Goal: Check status: Check status

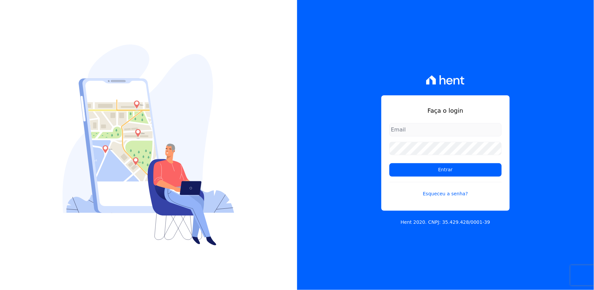
type input "[EMAIL_ADDRESS][DOMAIN_NAME]"
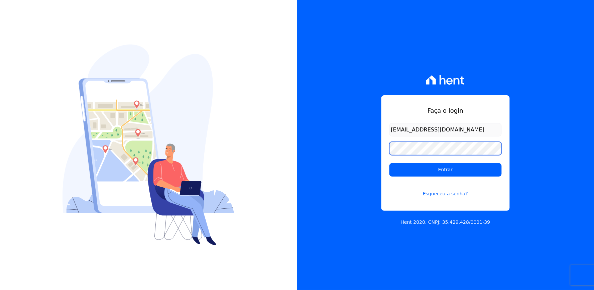
click at [375, 151] on div "Faça o login thayna@graalengenharia.com.br Entrar Esqueceu a senha? Hent 2020. …" at bounding box center [445, 145] width 297 height 290
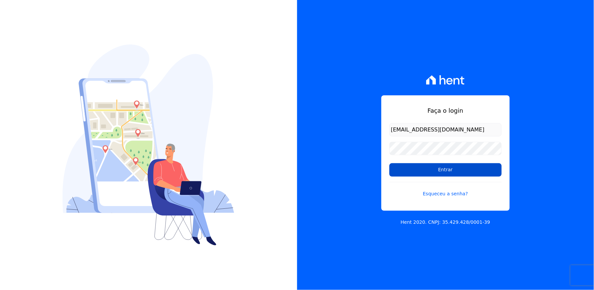
click at [418, 165] on input "Entrar" at bounding box center [445, 169] width 112 height 13
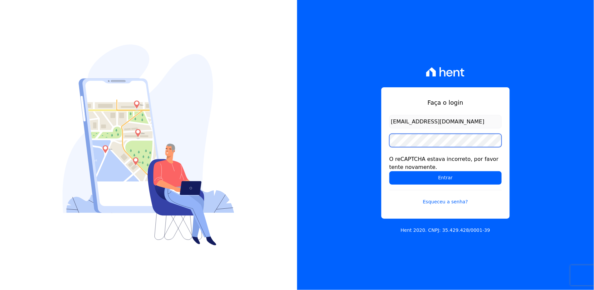
click at [366, 148] on div "Faça o login [EMAIL_ADDRESS][DOMAIN_NAME] O reCAPTCHA estava incorreto, por fav…" at bounding box center [445, 145] width 297 height 290
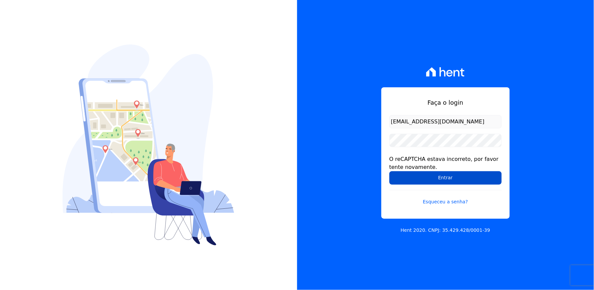
click at [395, 179] on input "Entrar" at bounding box center [445, 177] width 112 height 13
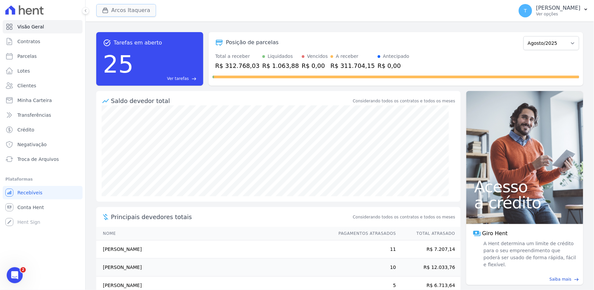
click at [126, 13] on button "Arcos Itaquera" at bounding box center [126, 10] width 60 height 13
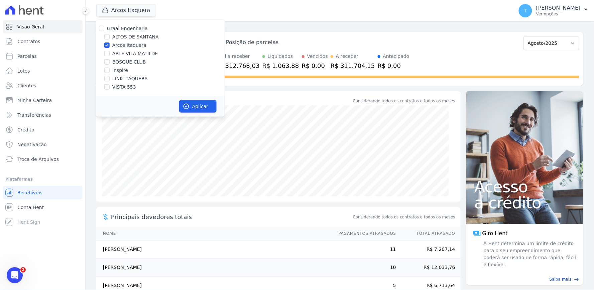
click at [127, 32] on div "Graal Engenharia ALTOS DE SANTANA Arcos Itaquera ARTE VILA MATILDE BOSQUE CLUB …" at bounding box center [160, 58] width 128 height 76
click at [124, 28] on label "Graal Engenharia" at bounding box center [127, 28] width 41 height 5
click at [104, 28] on input "Graal Engenharia" at bounding box center [101, 28] width 5 height 5
checkbox input "true"
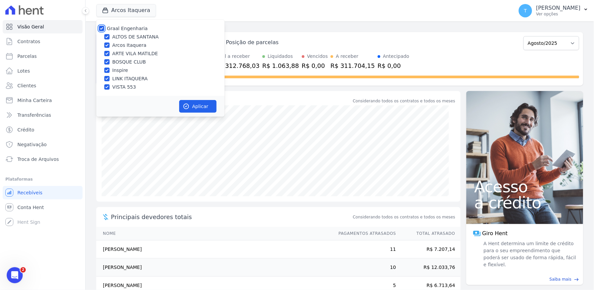
checkbox input "true"
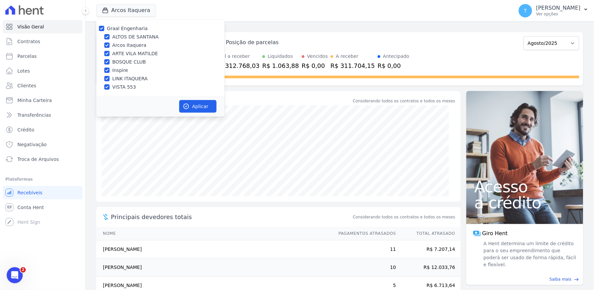
click at [124, 28] on label "Graal Engenharia" at bounding box center [127, 28] width 41 height 5
click at [104, 28] on input "Graal Engenharia" at bounding box center [101, 28] width 5 height 5
checkbox input "false"
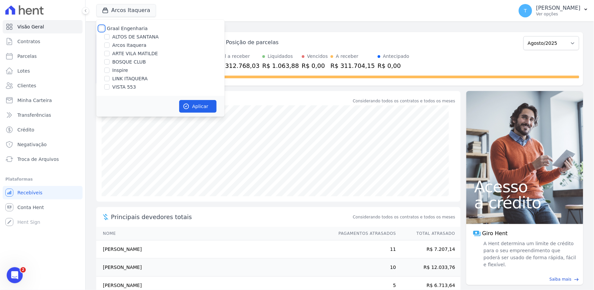
checkbox input "false"
click at [119, 86] on label "VISTA 553" at bounding box center [124, 87] width 24 height 7
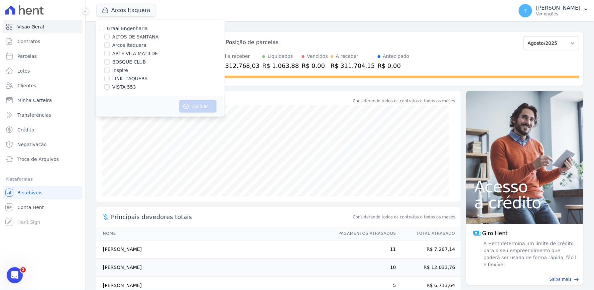
click at [110, 86] on input "VISTA 553" at bounding box center [106, 86] width 5 height 5
checkbox input "true"
click at [189, 108] on icon "button" at bounding box center [186, 106] width 7 height 7
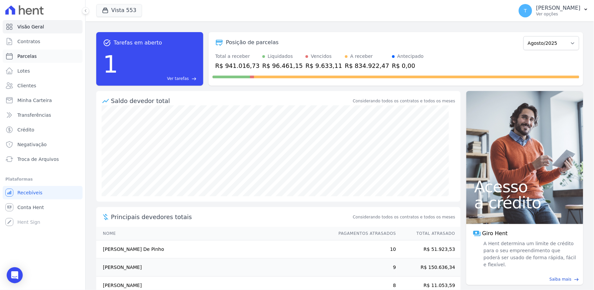
click at [32, 58] on span "Parcelas" at bounding box center [26, 56] width 19 height 7
select select
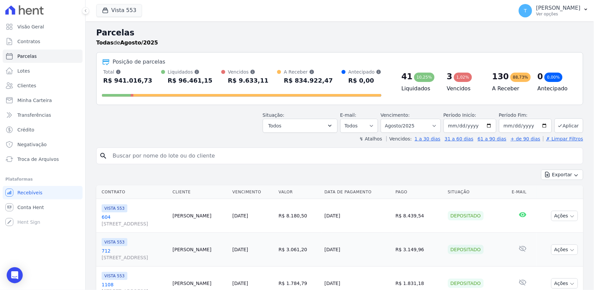
click at [182, 154] on input "search" at bounding box center [345, 155] width 472 height 13
paste input "Maria Carolina de Oliveira"
type input "Maria Carolina de Oliveira"
select select
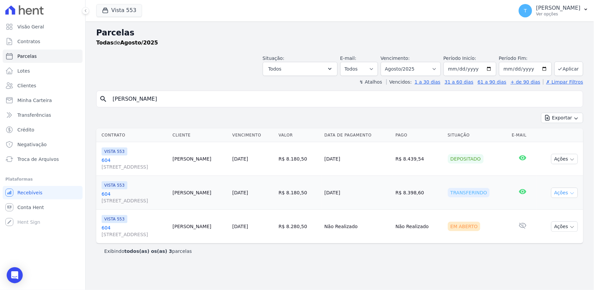
click at [568, 193] on button "Ações" at bounding box center [564, 193] width 27 height 10
click at [549, 207] on link "Ver boleto" at bounding box center [562, 208] width 64 height 12
click at [393, 198] on td "11/08/2025" at bounding box center [357, 193] width 71 height 34
click at [167, 203] on span "Avenida Angélica, 2248, ANDAR 11, Consolação" at bounding box center [135, 200] width 66 height 7
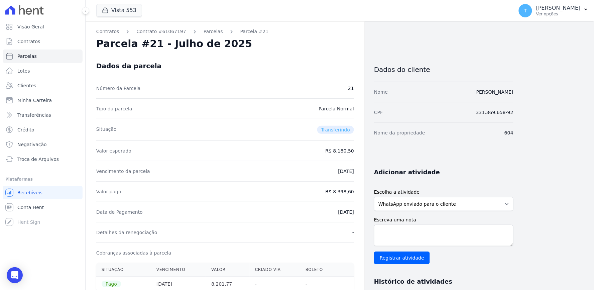
click at [328, 151] on div "Valor esperado R$ 8.180,50" at bounding box center [225, 150] width 258 height 20
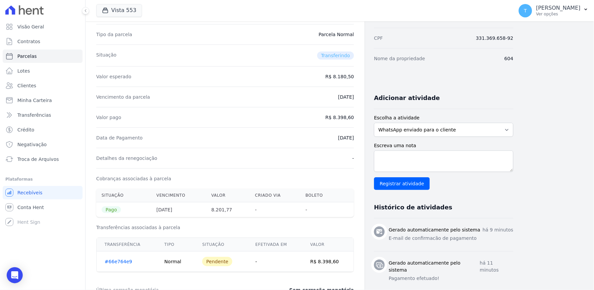
drag, startPoint x: 226, startPoint y: 210, endPoint x: 206, endPoint y: 212, distance: 20.5
click at [206, 212] on tr "Pago 30/07/2025 8.201,77 - -" at bounding box center [225, 209] width 258 height 15
copy tr "8.201,77"
